Goal: Communication & Community: Answer question/provide support

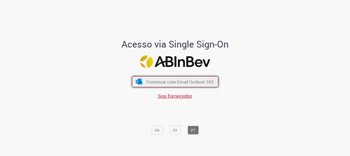
click at [156, 85] on button "Continuar com Email Outlook 365" at bounding box center [175, 81] width 86 height 11
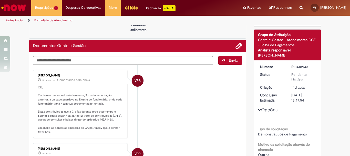
scroll to position [65, 0]
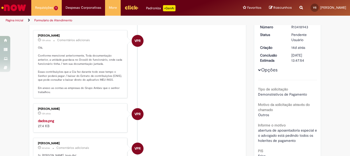
click at [50, 118] on img "Histórico de tíquete" at bounding box center [80, 118] width 85 height 0
click at [168, 75] on li "VPR Vanessa Paiva Ribeiro 13h atrás 13 horas atrás Comentários adicionais Olá, …" at bounding box center [137, 64] width 209 height 68
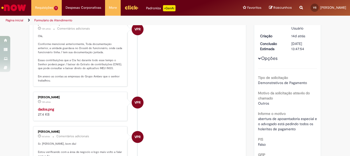
scroll to position [154, 0]
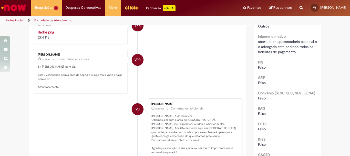
click at [55, 119] on li "VS Valdenilson Silveira Da Silva 10d atrás 10 dias atrás Comentários adicionais…" at bounding box center [137, 128] width 209 height 60
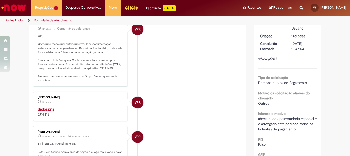
scroll to position [51, 0]
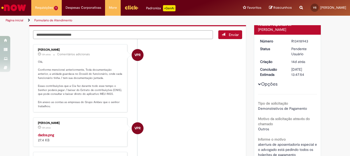
click at [117, 35] on textarea "Digite sua mensagem aqui..." at bounding box center [123, 34] width 180 height 9
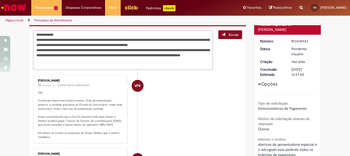
type textarea "**********"
click at [233, 36] on span "Enviar" at bounding box center [234, 34] width 10 height 5
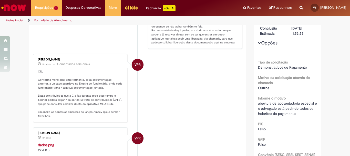
scroll to position [118, 0]
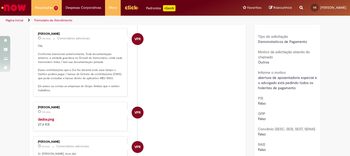
click at [63, 116] on img "Histórico de tíquete" at bounding box center [80, 116] width 85 height 0
click at [328, 46] on div "Verificar Código de Barras Aguardando Aprovação Aguardando atendimento Em Atend…" at bounding box center [175, 147] width 350 height 479
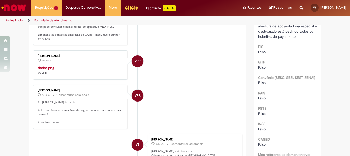
scroll to position [41, 0]
